Goal: Find specific page/section: Find specific page/section

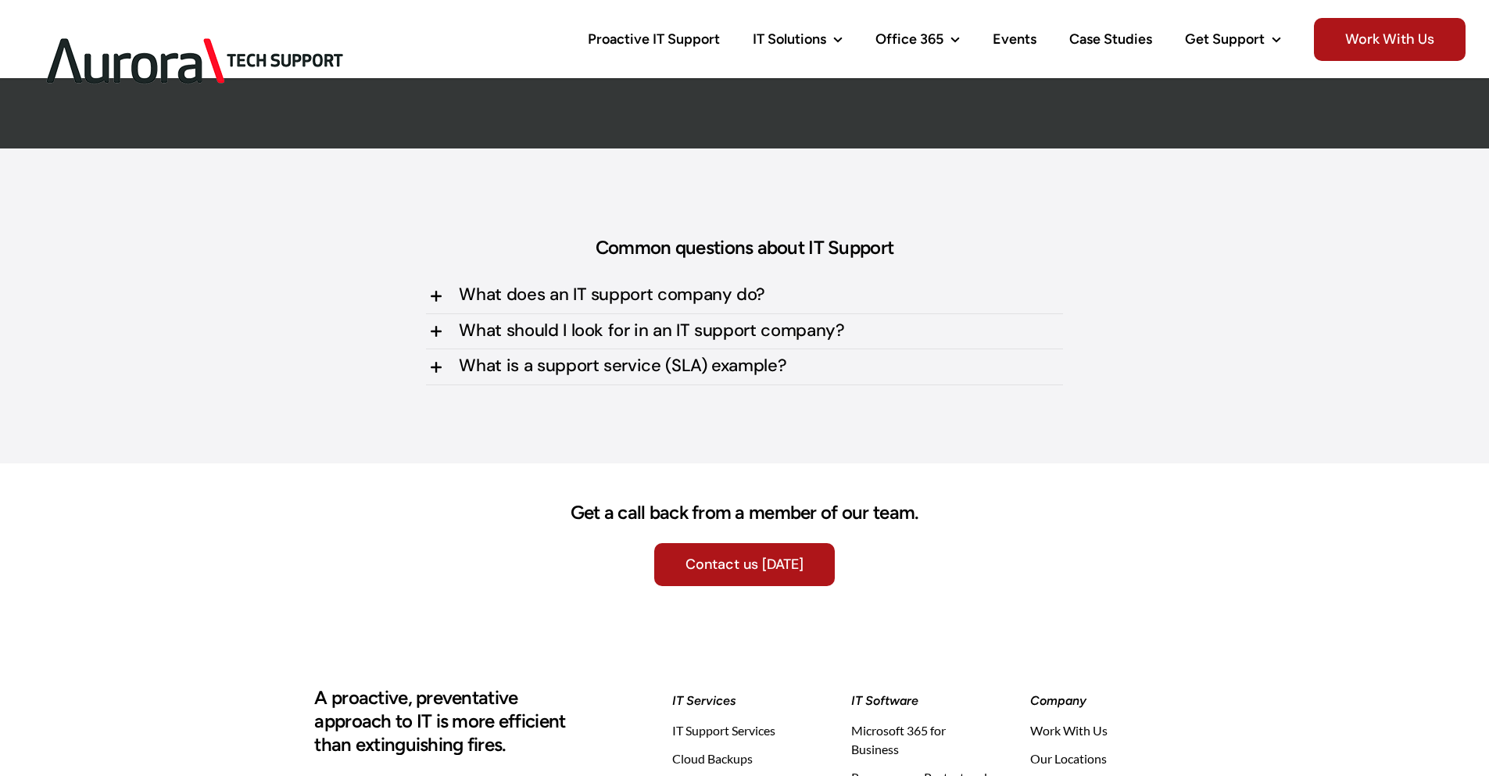
scroll to position [4456, 0]
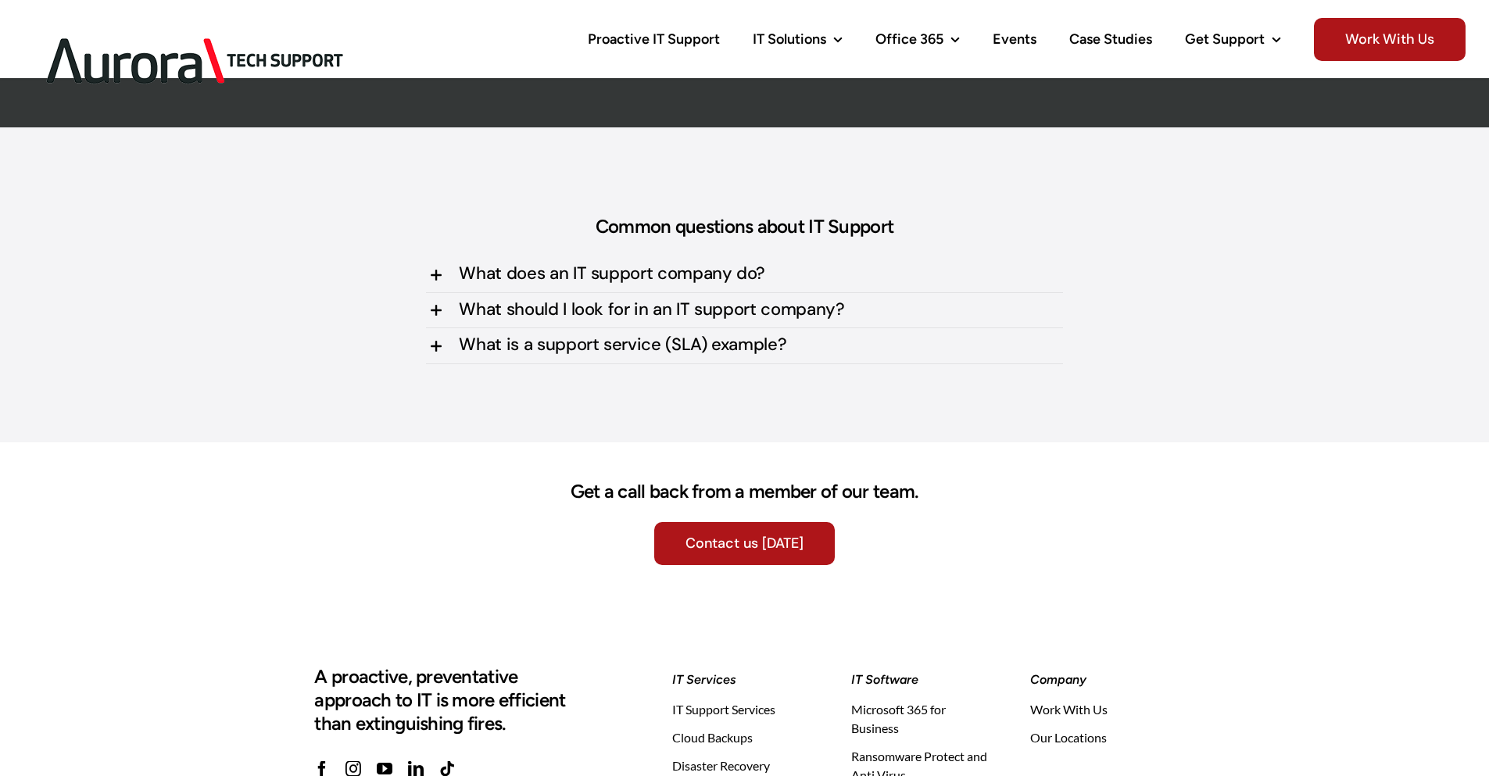
click at [432, 275] on icon at bounding box center [435, 275] width 19 height 19
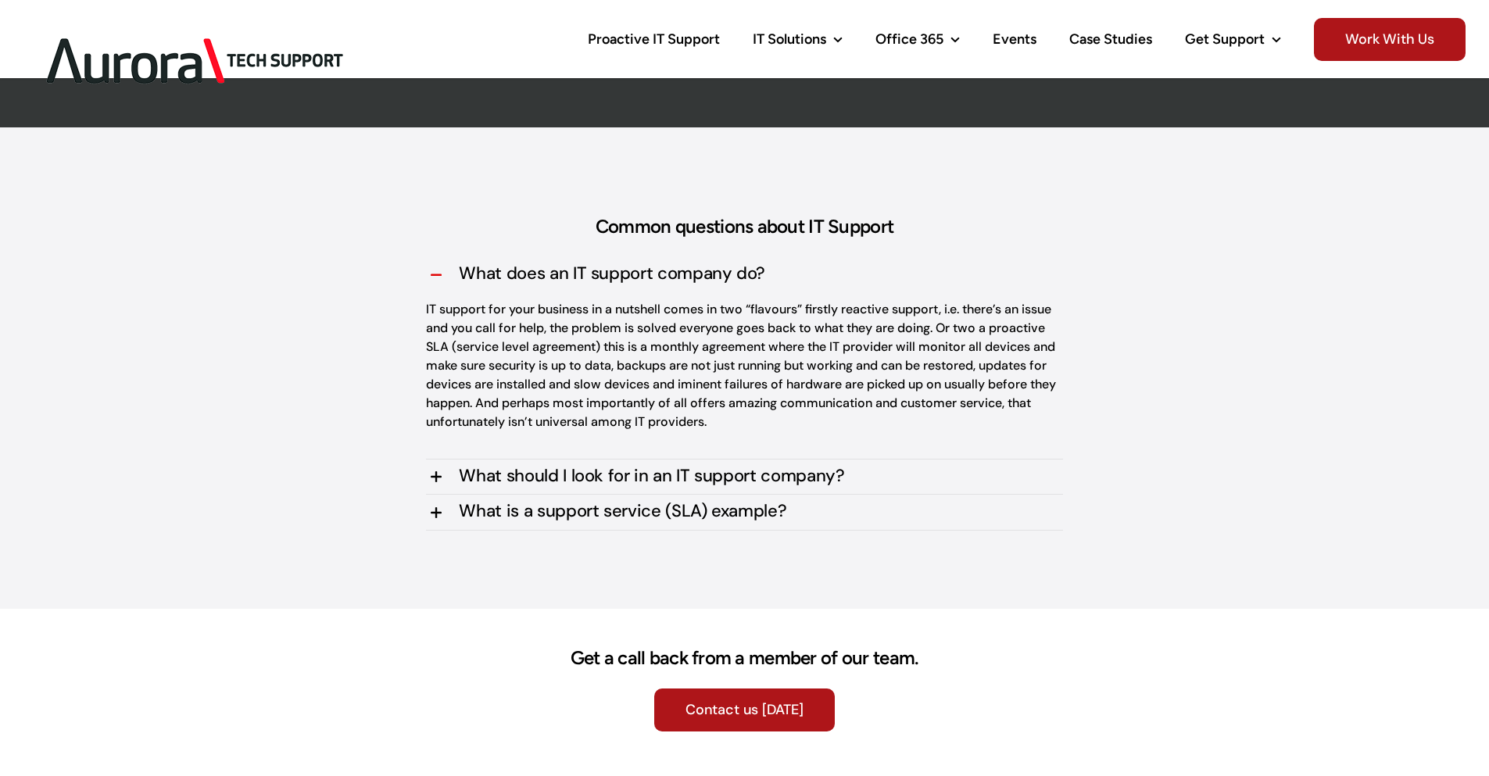
click at [438, 474] on icon at bounding box center [435, 477] width 19 height 19
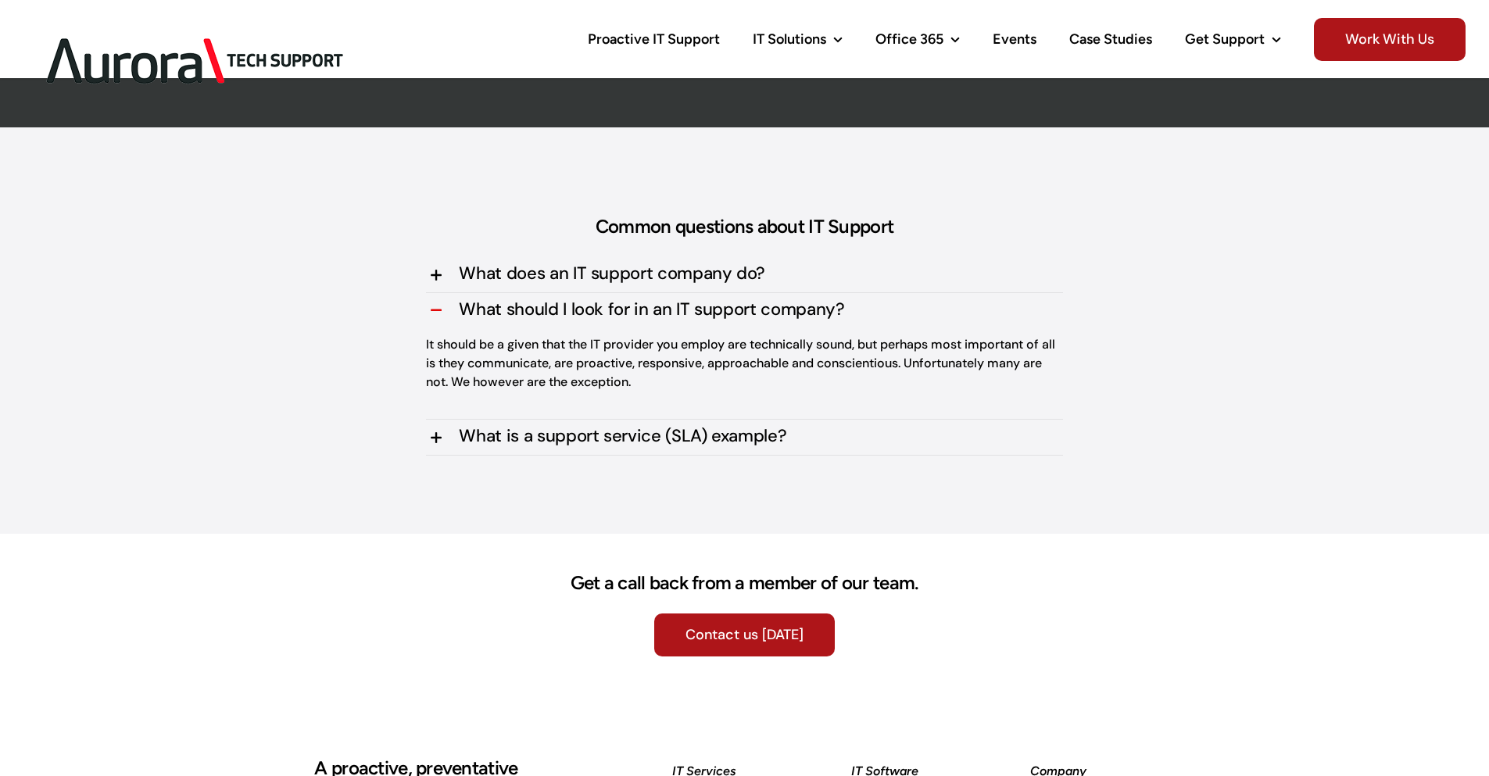
click at [440, 434] on icon at bounding box center [435, 437] width 19 height 19
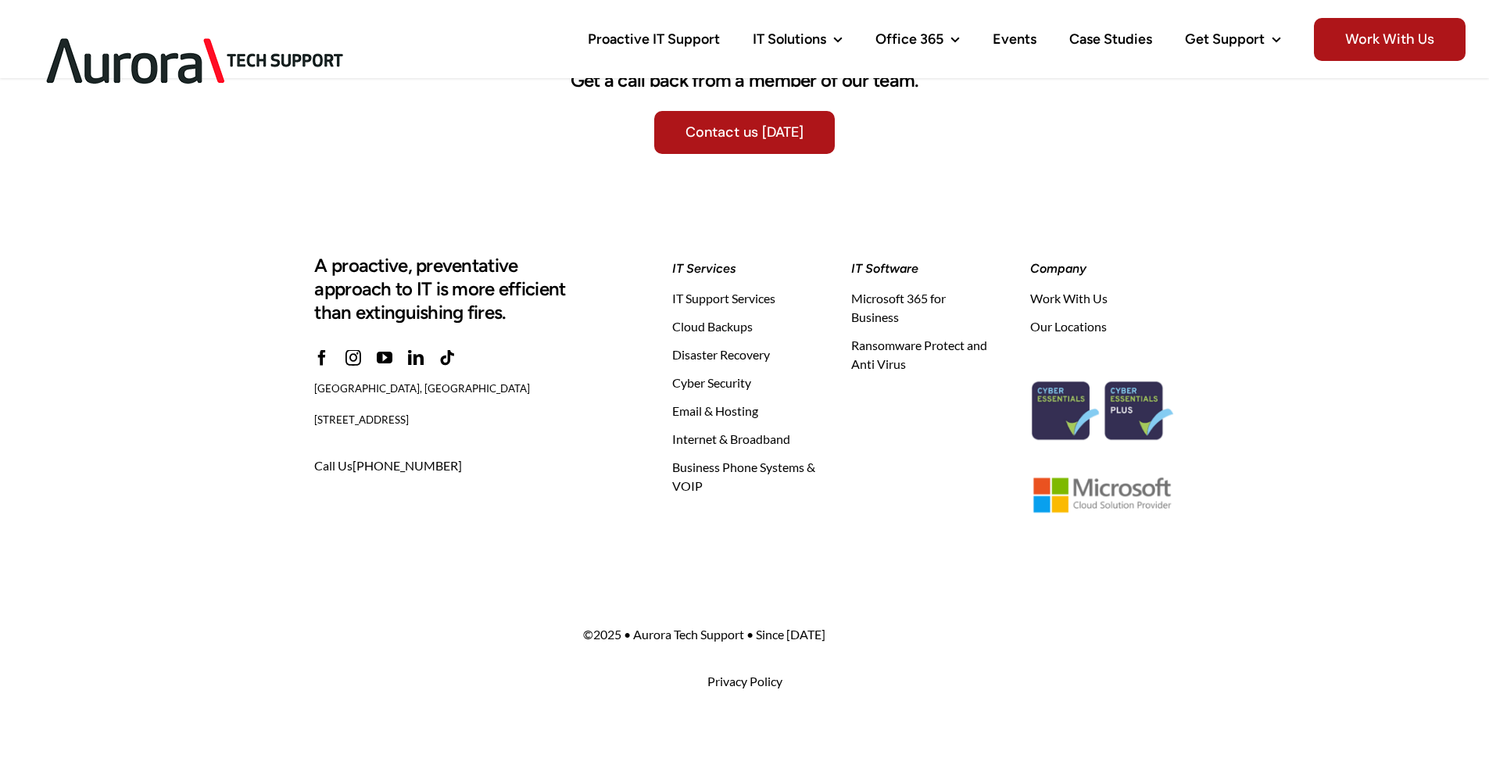
scroll to position [4949, 0]
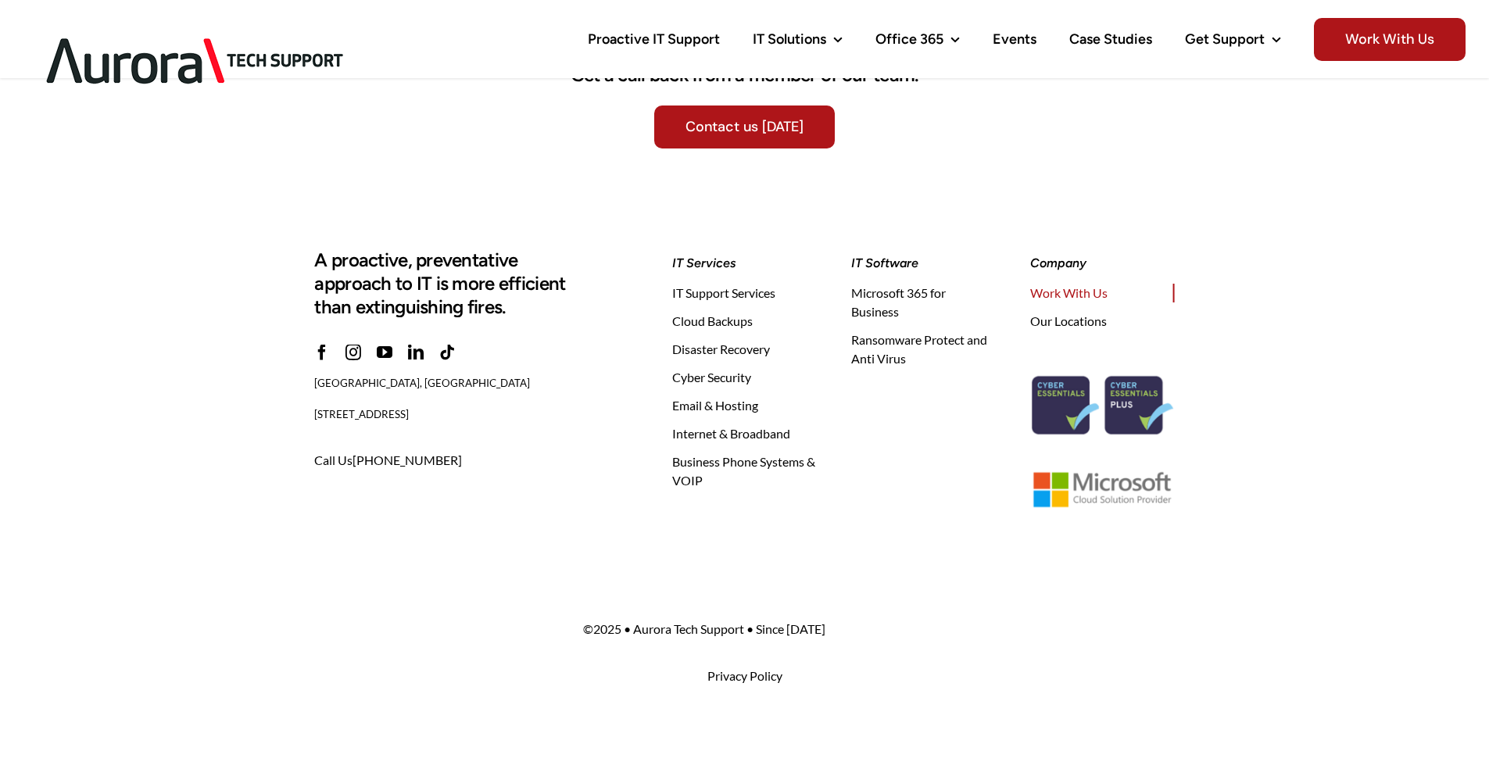
click at [1053, 292] on span "Work With Us" at bounding box center [1068, 293] width 77 height 19
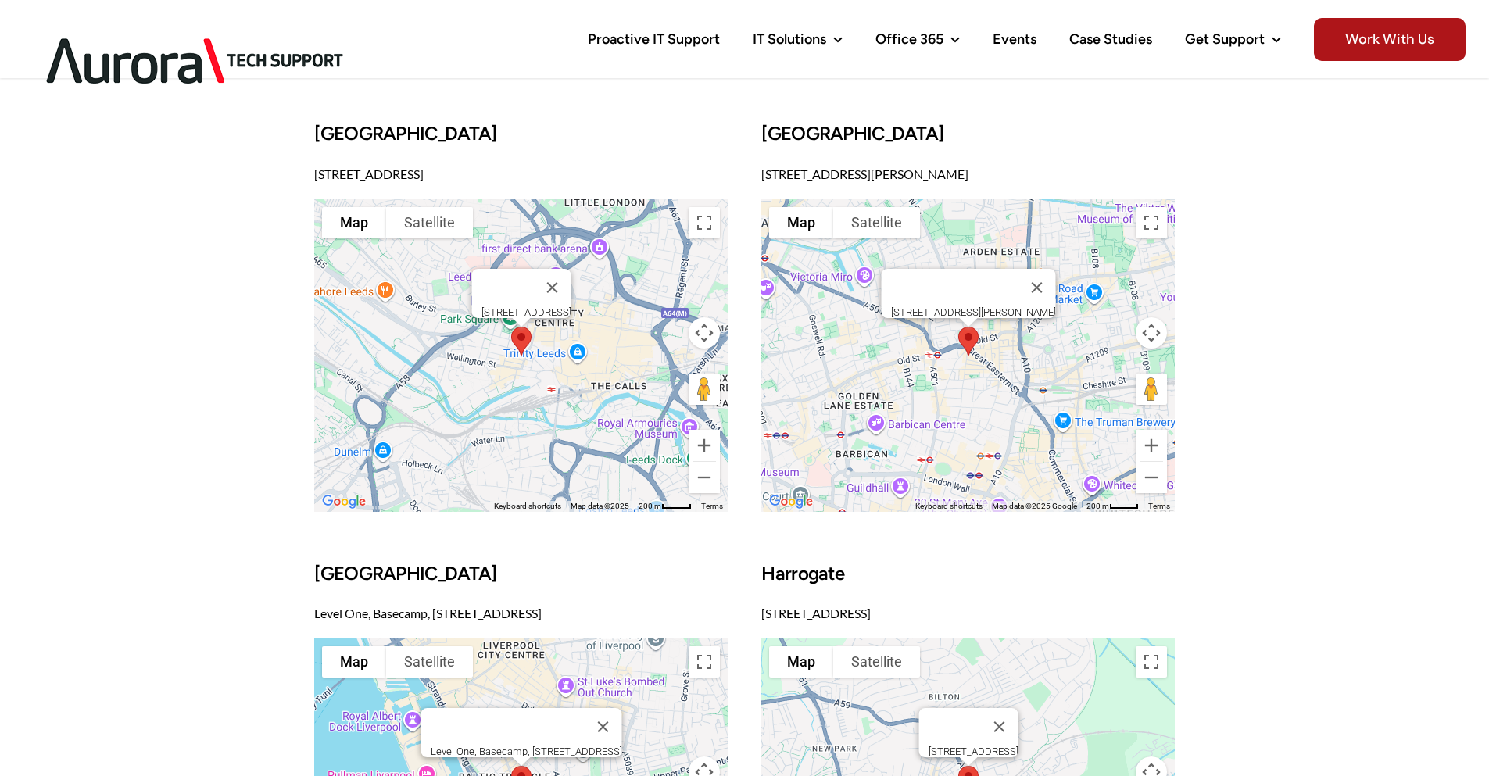
scroll to position [1173, 0]
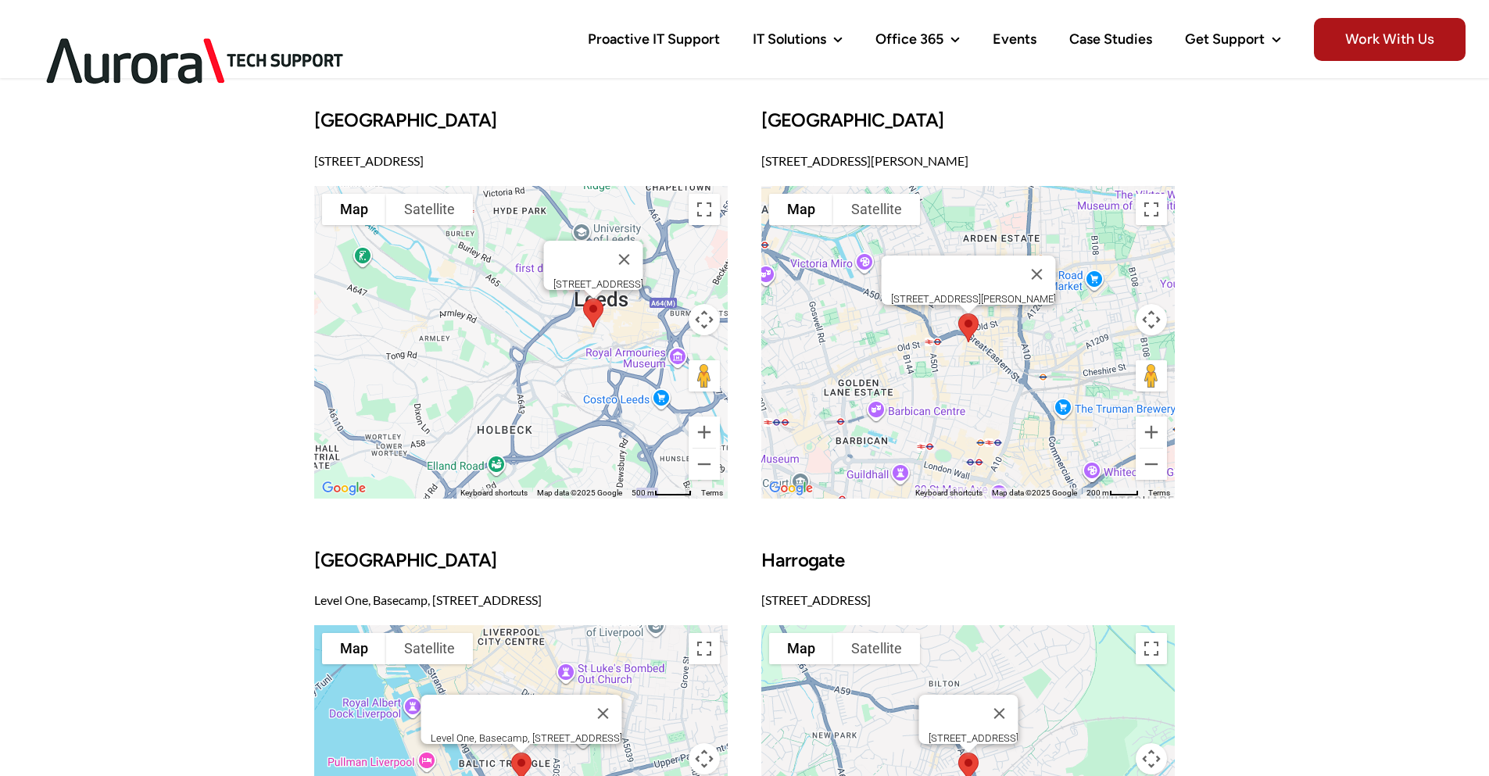
click at [1242, 377] on div "How To Find Us [GEOGRAPHIC_DATA], [STREET_ADDRESS] To navigate the map with tou…" at bounding box center [744, 355] width 1489 height 1324
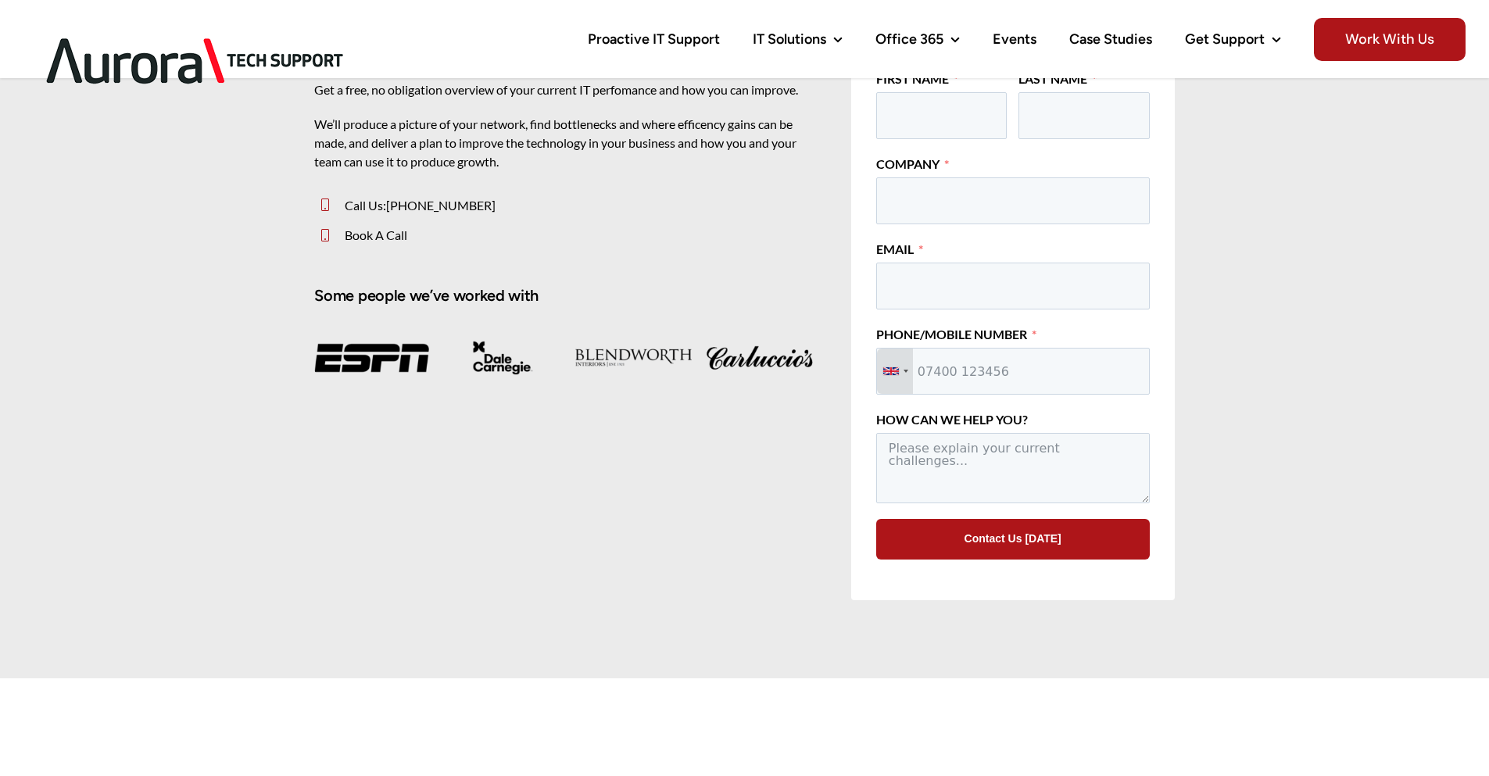
scroll to position [0, 0]
